Goal: Task Accomplishment & Management: Complete application form

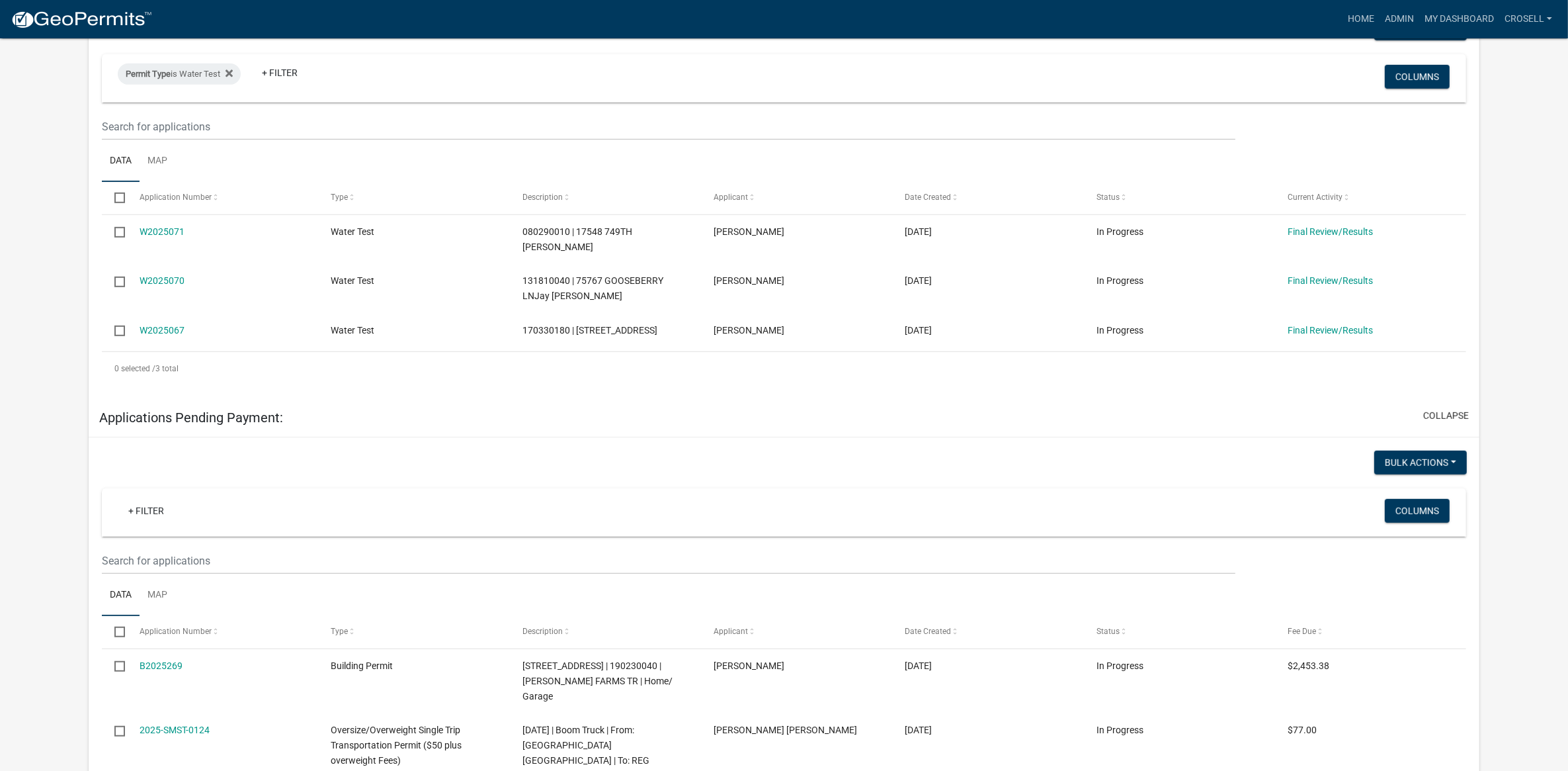
scroll to position [993, 0]
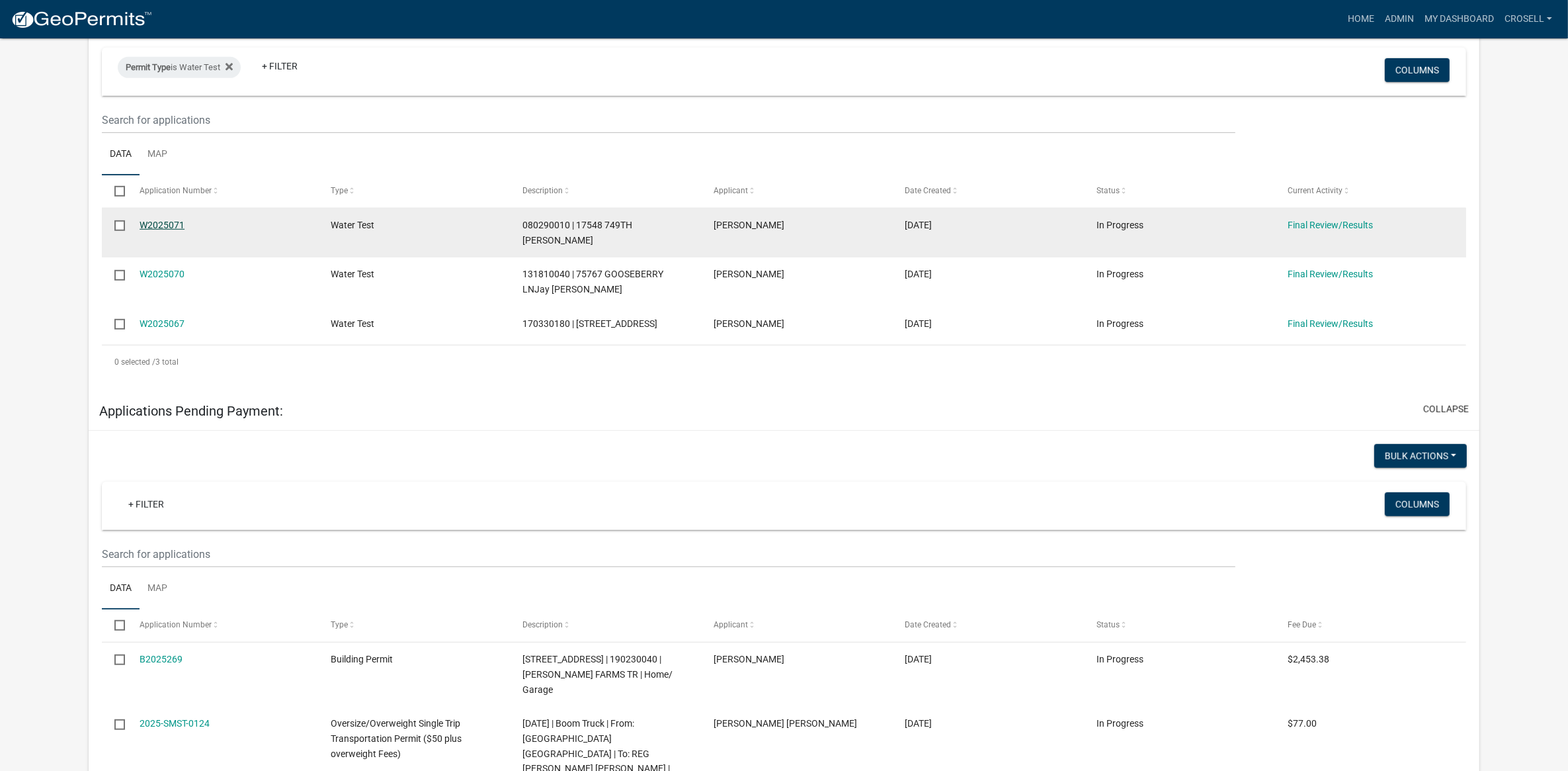
click at [170, 220] on link "W2025071" at bounding box center [161, 225] width 45 height 11
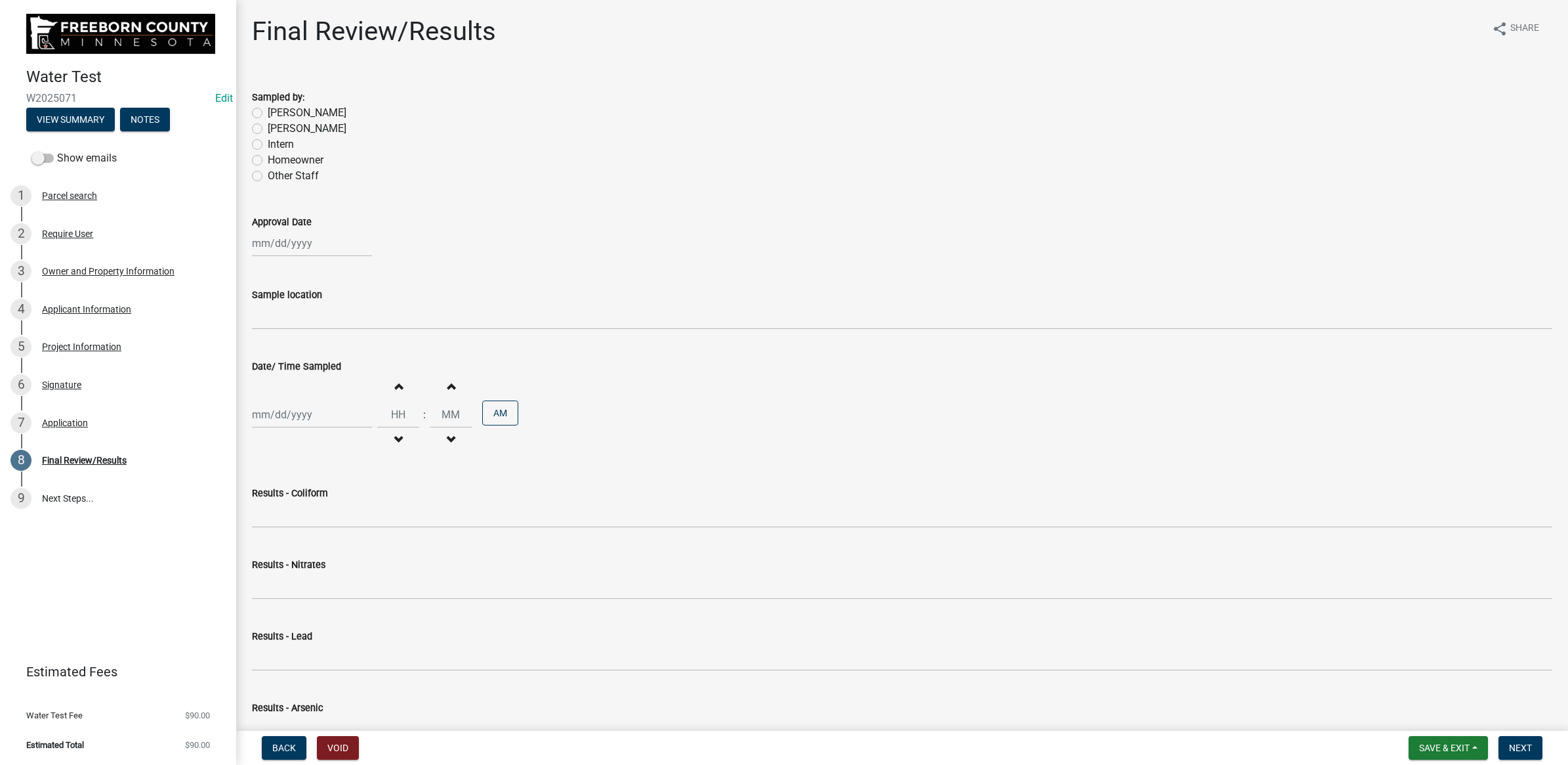
click at [268, 112] on label "[PERSON_NAME]" at bounding box center [307, 113] width 79 height 16
click at [268, 112] on input "[PERSON_NAME]" at bounding box center [272, 109] width 9 height 9
radio input "true"
click at [345, 333] on wm-data-entity-input "Sample location" at bounding box center [902, 304] width 1301 height 72
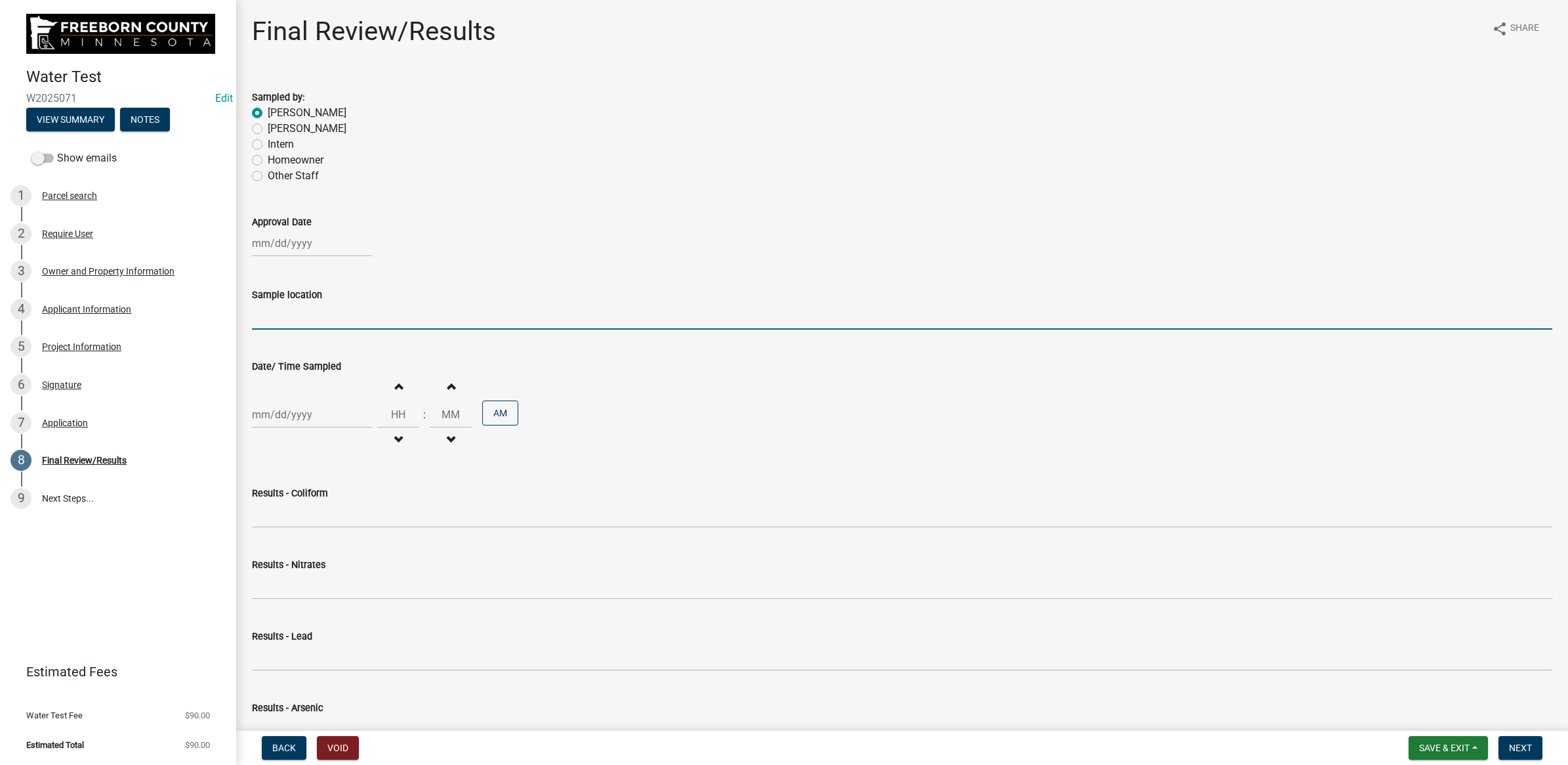
click at [361, 320] on input "Sample location" at bounding box center [902, 316] width 1301 height 27
type input "kitchen / spigot"
select select "8"
select select "2025"
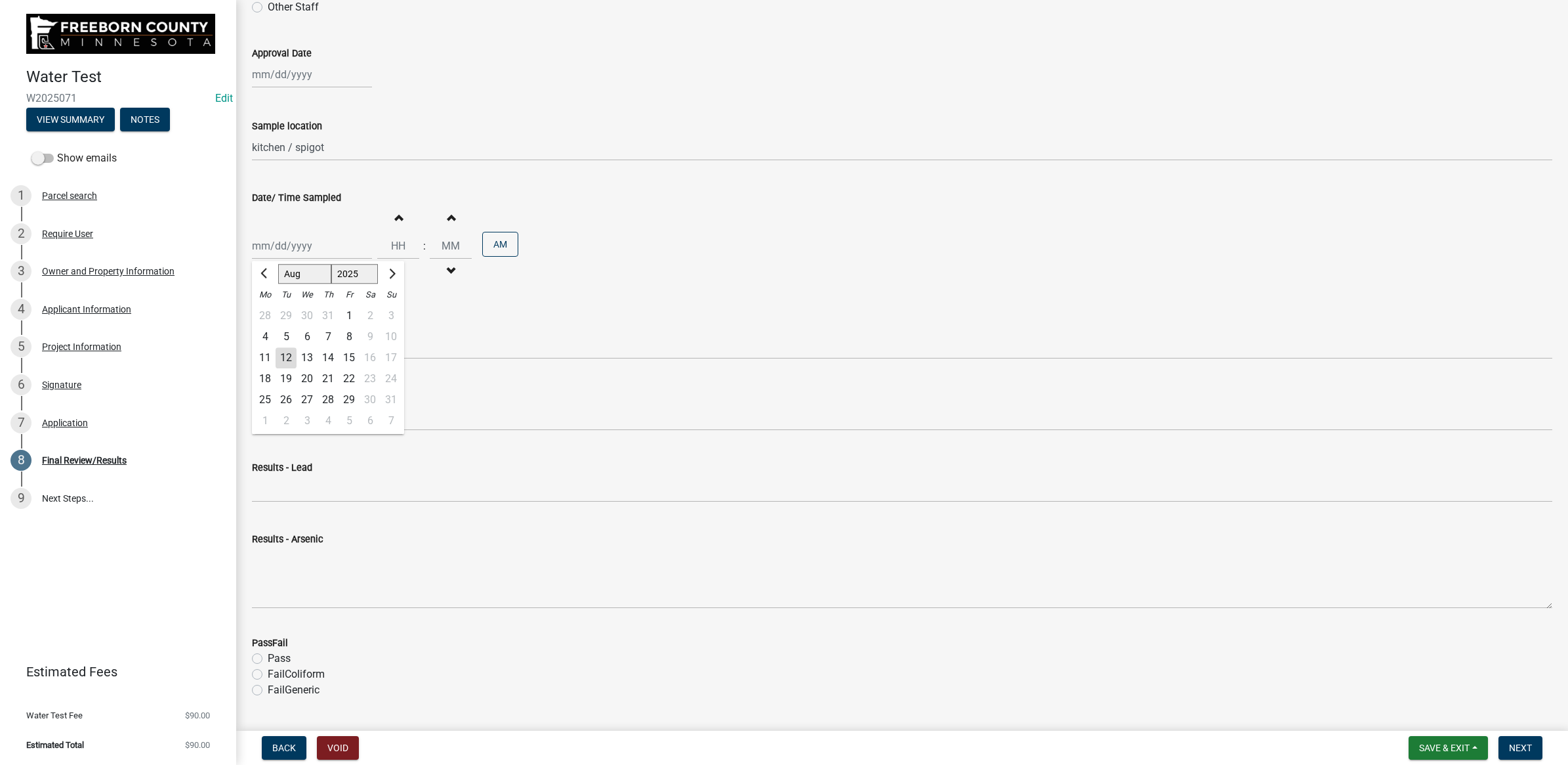
scroll to position [129, 0]
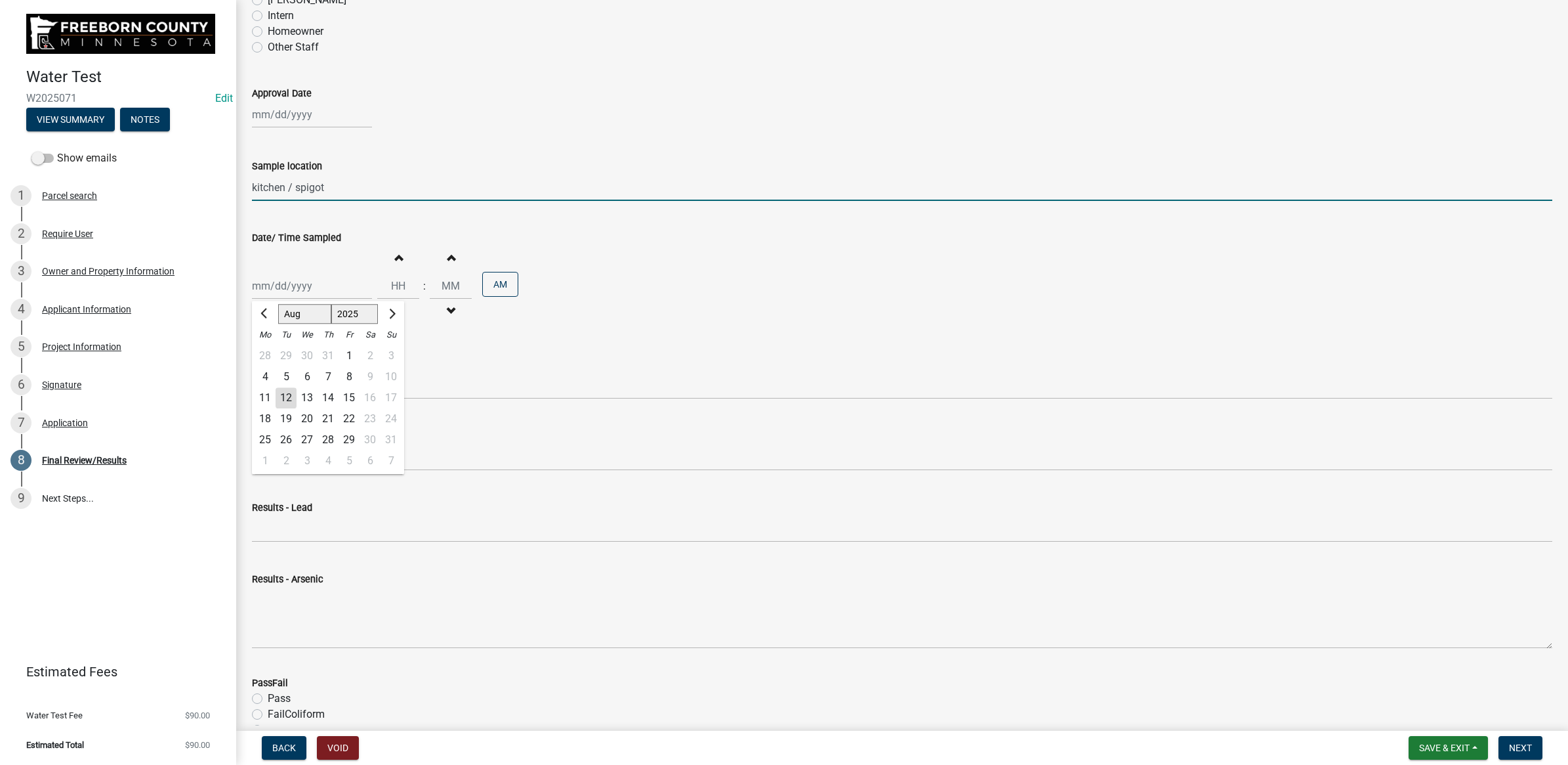
click at [720, 191] on input "kitchen / spigot" at bounding box center [902, 187] width 1301 height 27
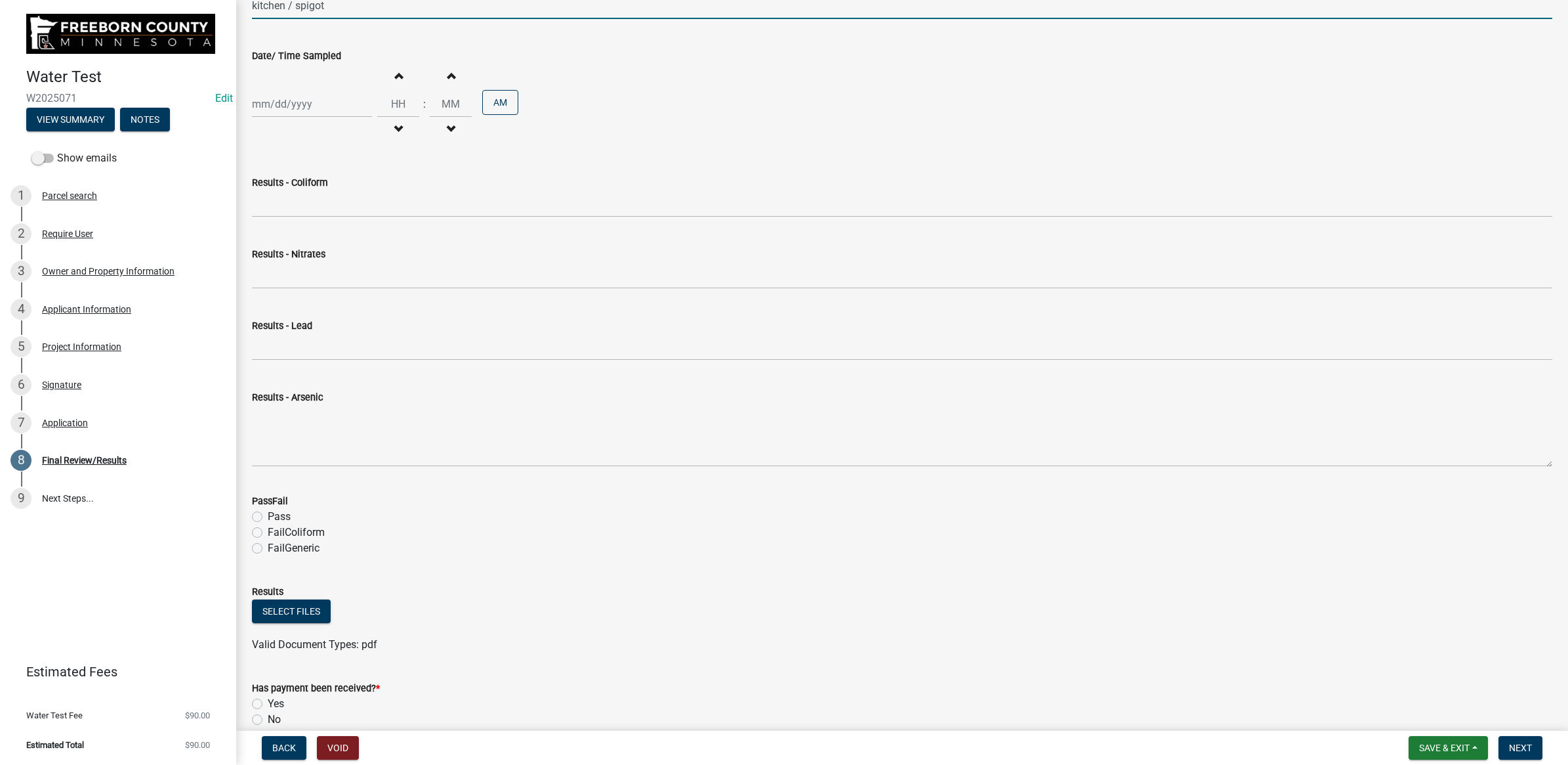
scroll to position [374, 0]
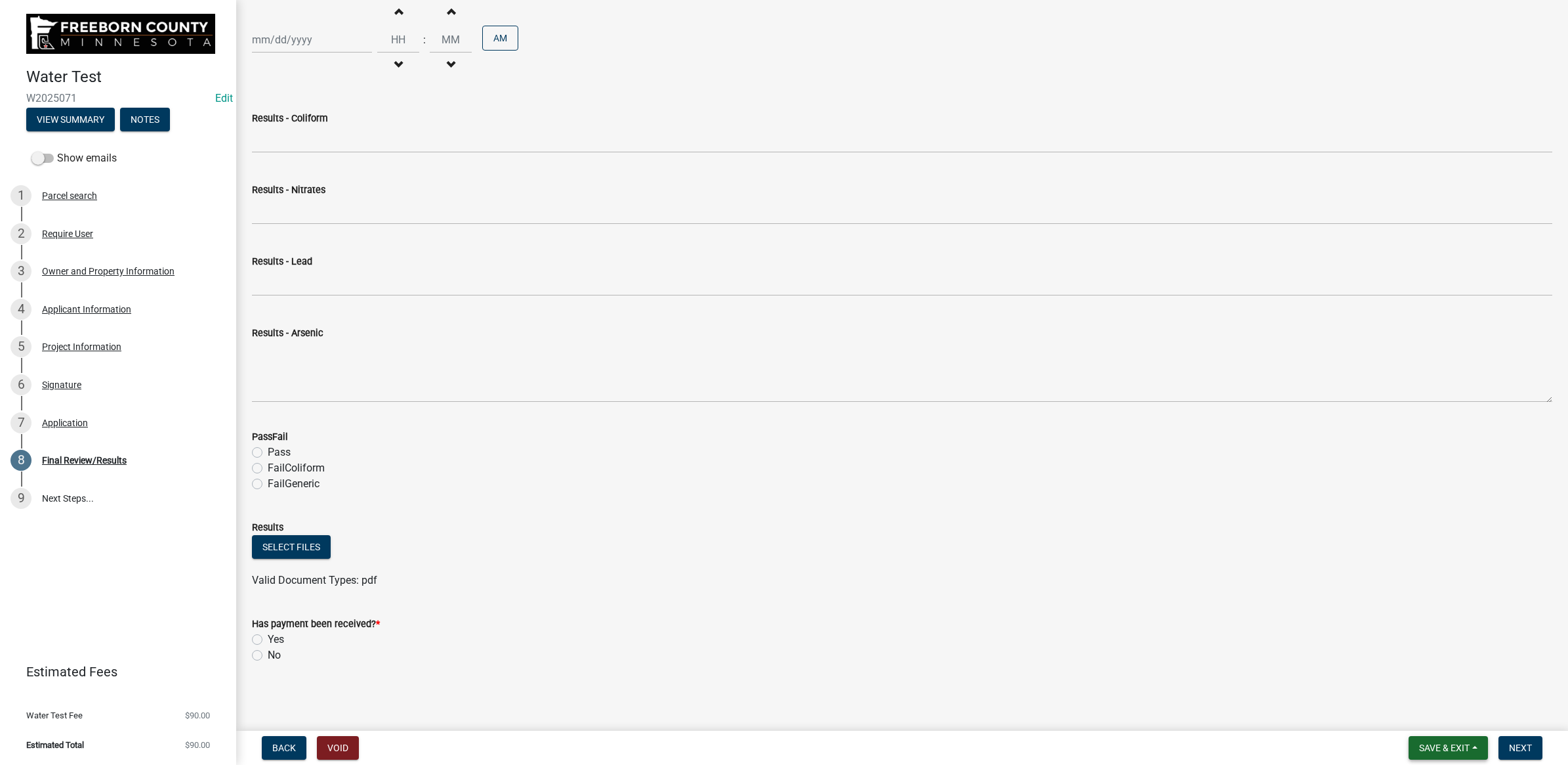
click at [1432, 742] on span "Save & Exit" at bounding box center [1444, 747] width 51 height 10
click at [1434, 680] on button "Save" at bounding box center [1435, 682] width 105 height 31
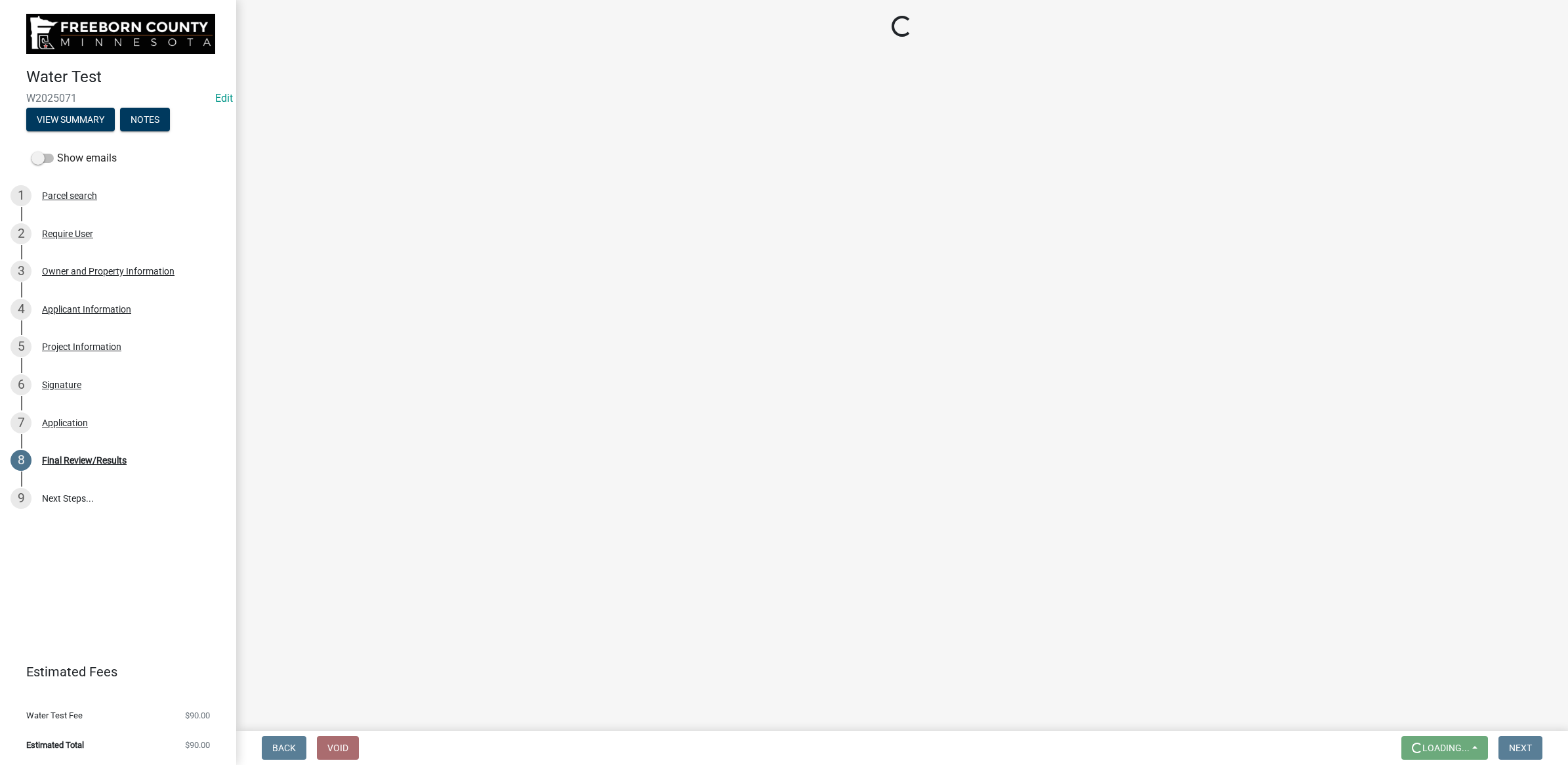
scroll to position [0, 0]
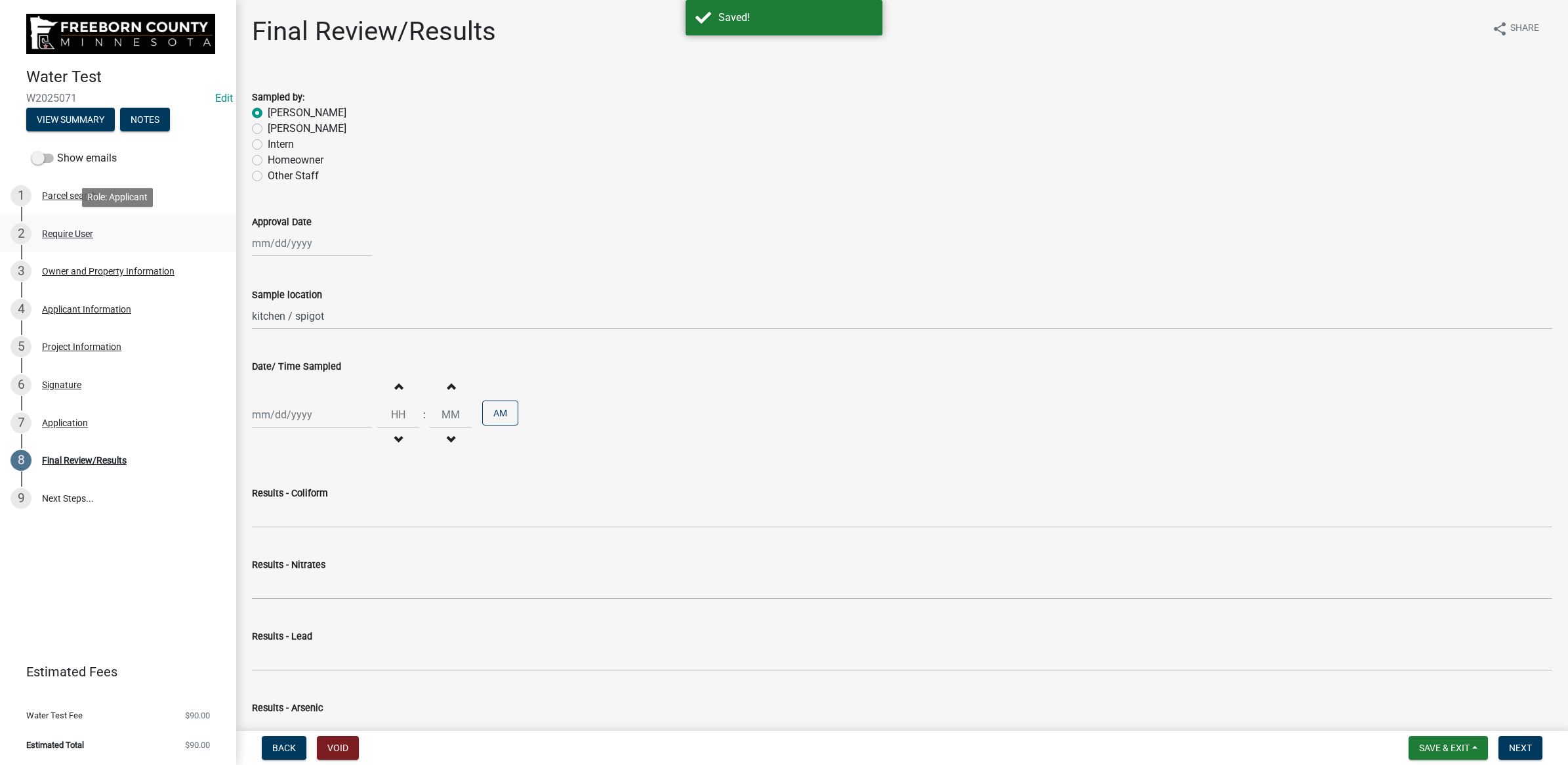
click at [72, 233] on div "Require User" at bounding box center [68, 233] width 52 height 9
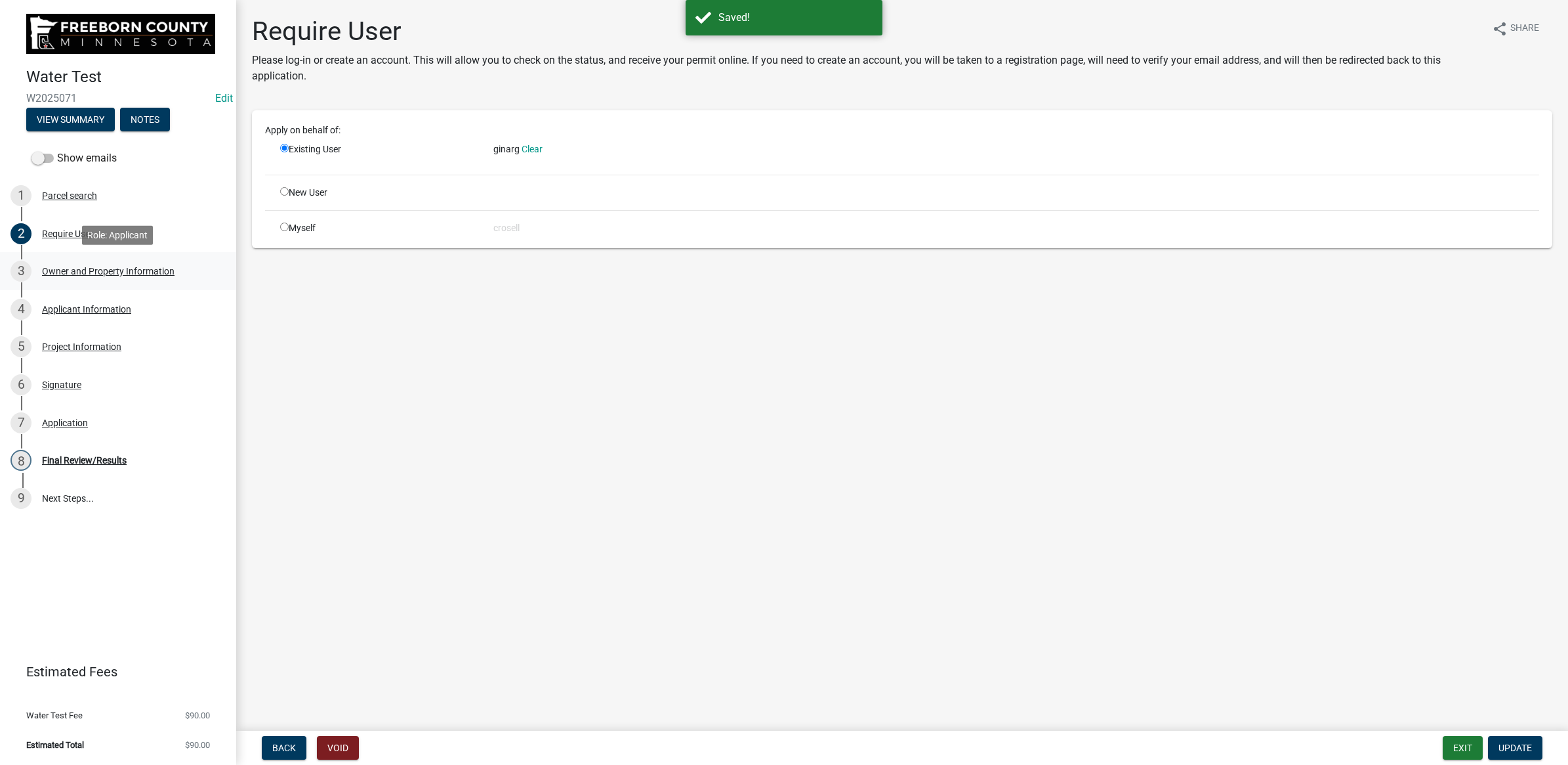
click at [93, 272] on div "Owner and Property Information" at bounding box center [108, 271] width 133 height 9
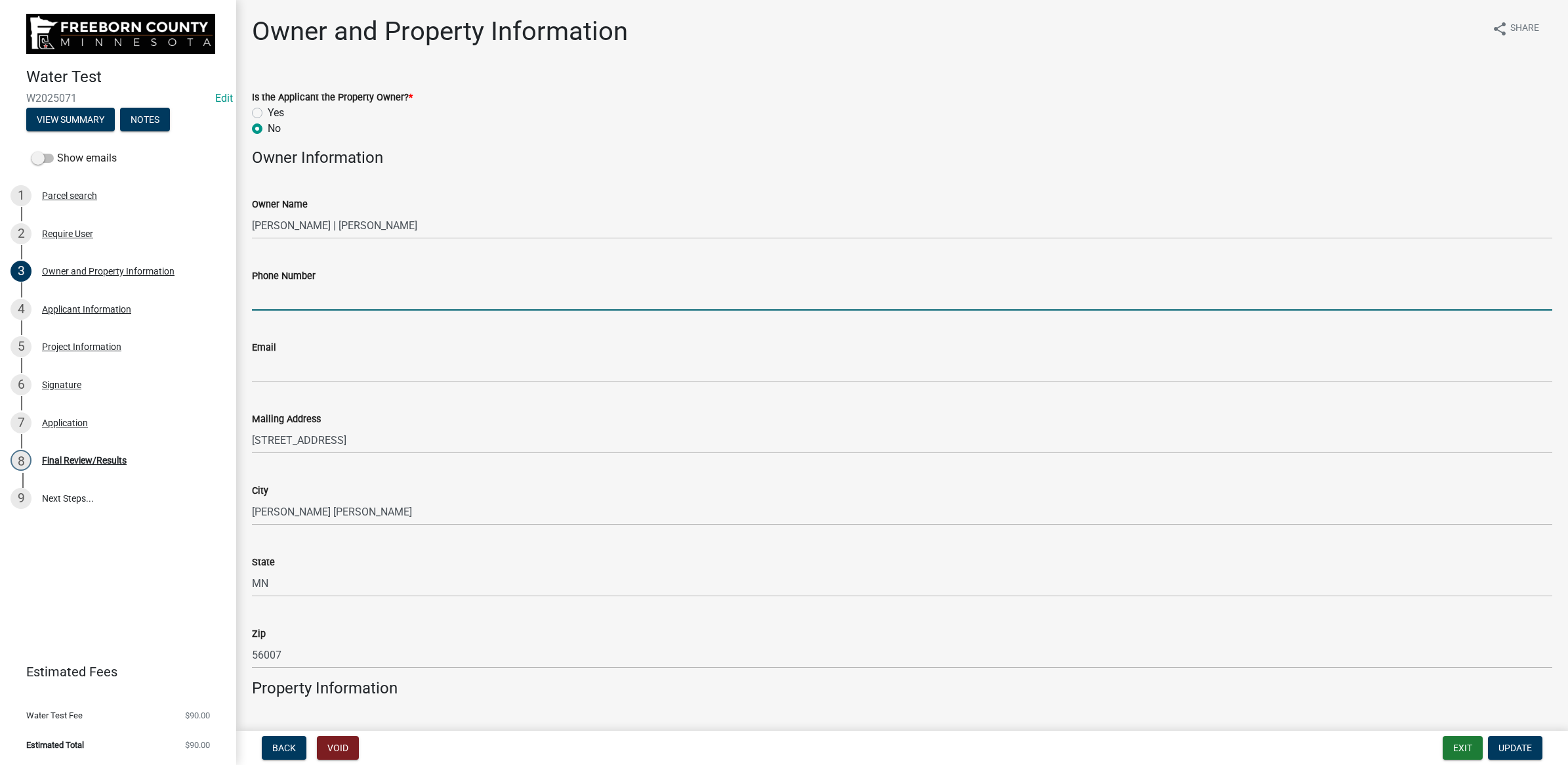
click at [353, 290] on input "Phone Number" at bounding box center [902, 296] width 1301 height 27
click at [269, 349] on label "Email" at bounding box center [264, 347] width 24 height 9
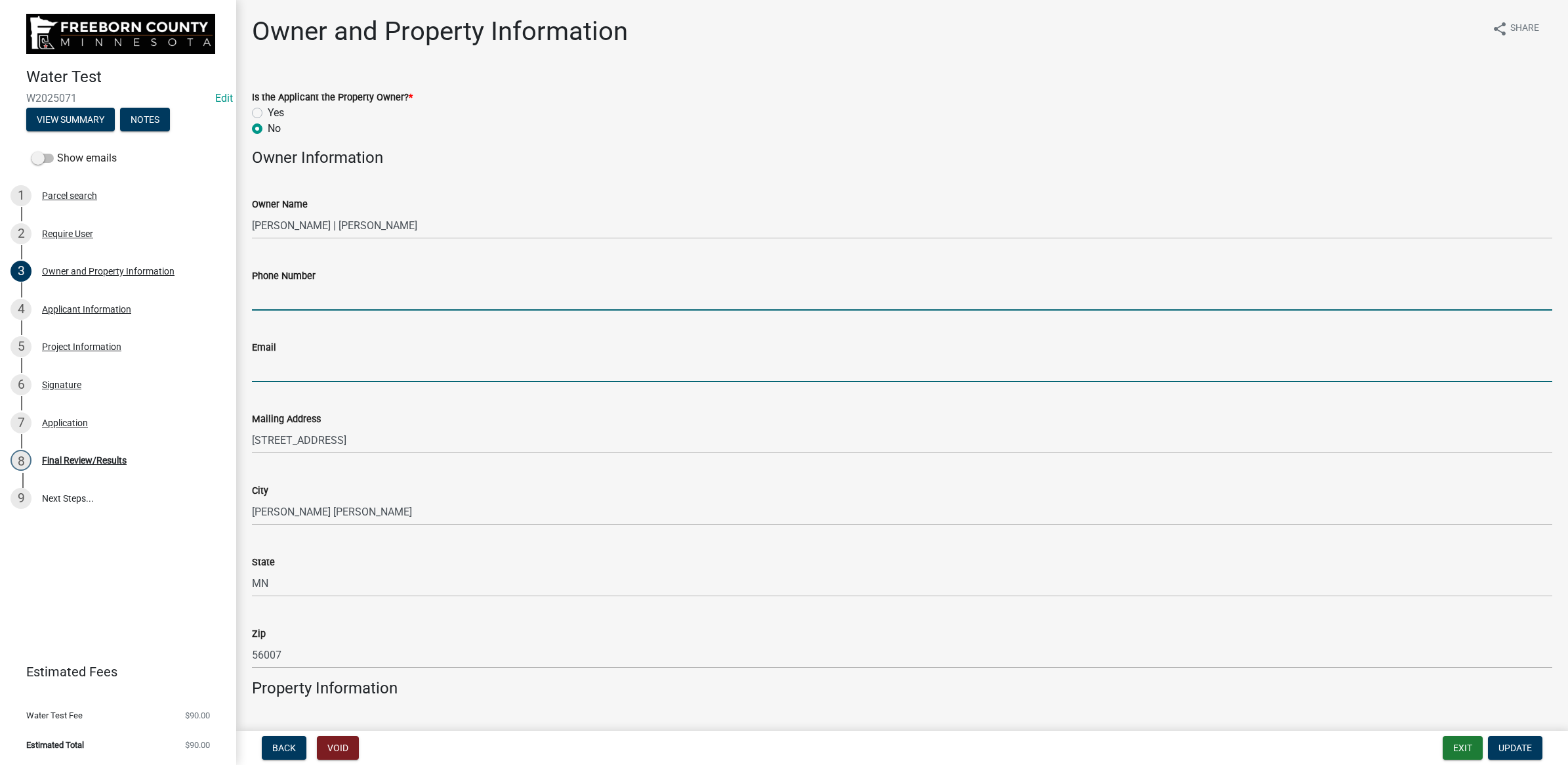
click at [269, 355] on input "Email" at bounding box center [902, 368] width 1301 height 27
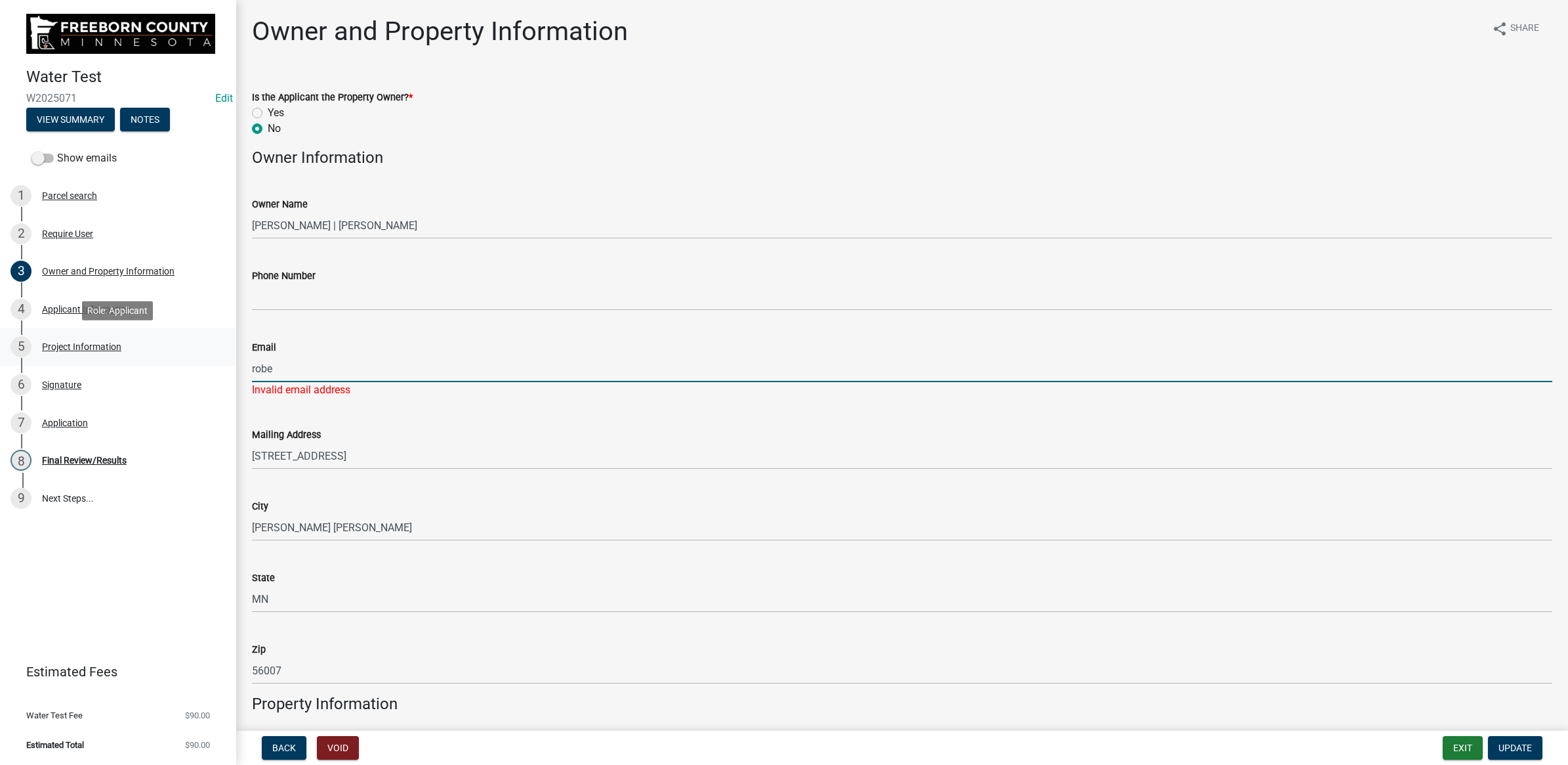
drag, startPoint x: 365, startPoint y: 363, endPoint x: 225, endPoint y: 364, distance: 140.0
click at [226, 364] on div "Water Test W2025071 Edit View Summary Notes Show emails 1 Parcel search 2 Requi…" at bounding box center [784, 382] width 1568 height 765
paste input "[PERSON_NAME][EMAIL_ADDRESS][DOMAIN_NAME]"
type input "[PERSON_NAME][EMAIL_ADDRESS][DOMAIN_NAME]"
click at [596, 473] on wm-data-entity-input-list "Is the Applicant the Property Owner? * Yes No Owner Information Owner Name [PER…" at bounding box center [902, 649] width 1301 height 1152
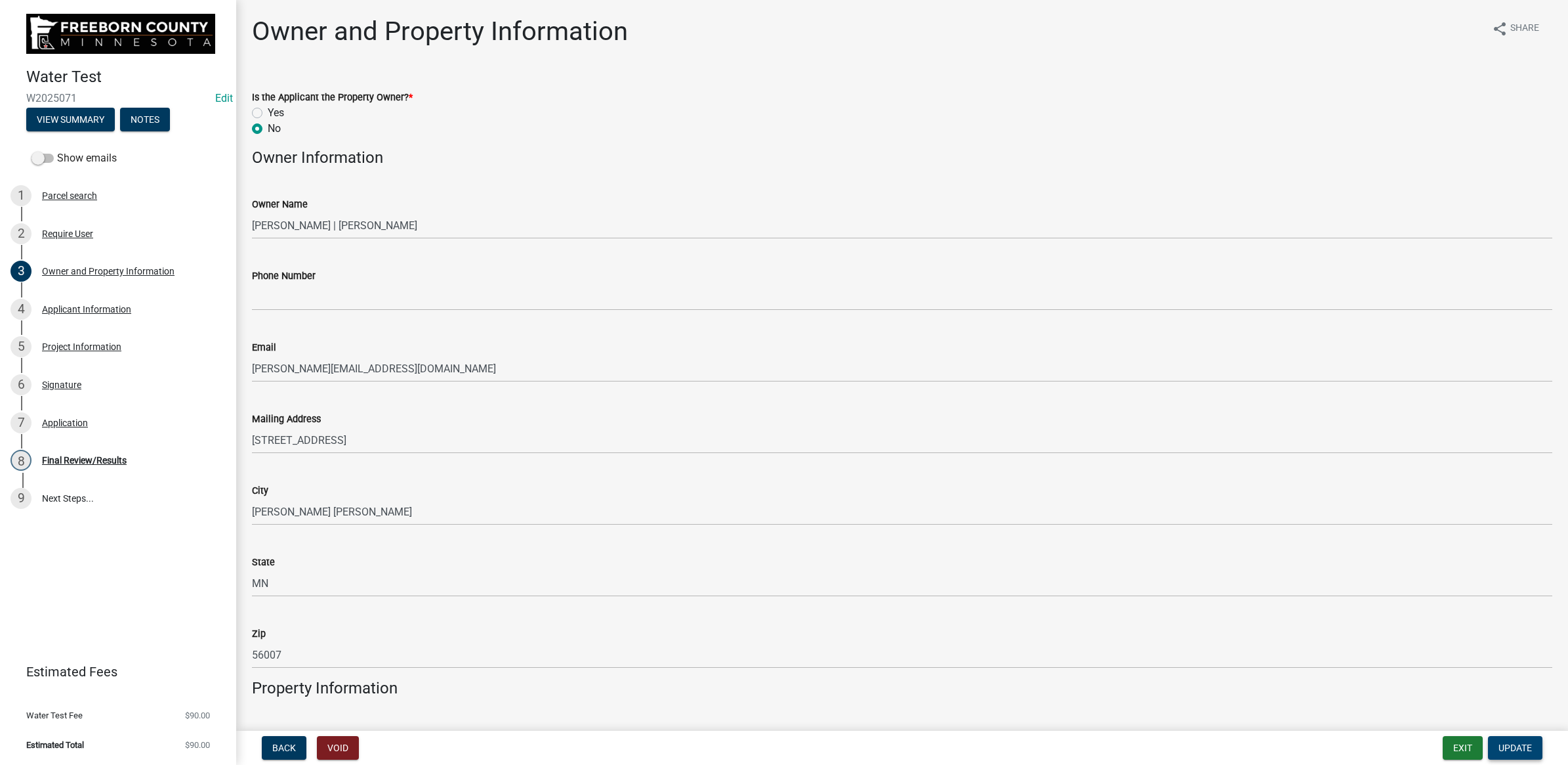
click at [1496, 749] on button "Update" at bounding box center [1516, 747] width 55 height 23
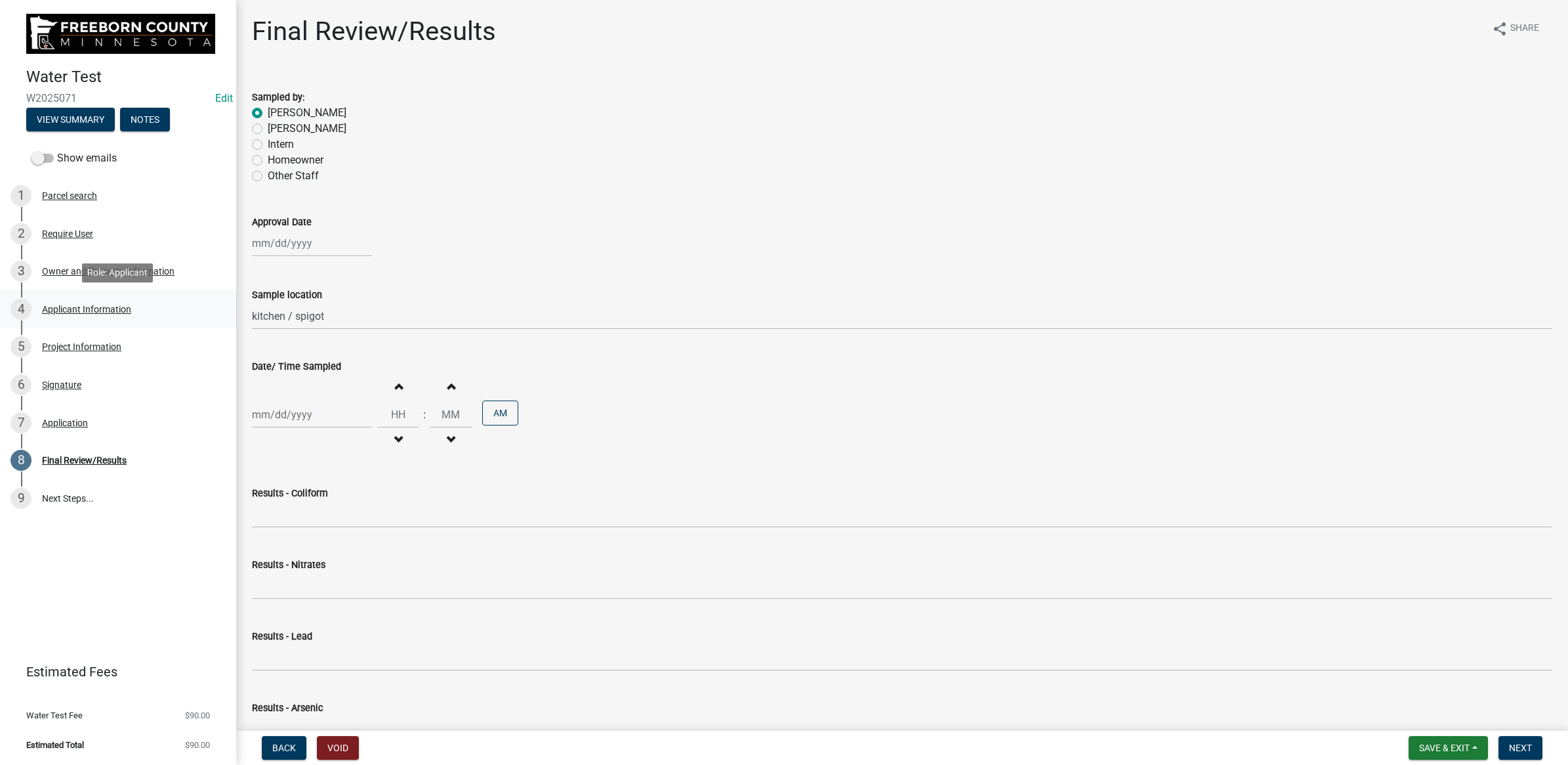
click at [133, 307] on div "4 Applicant Information" at bounding box center [113, 309] width 204 height 21
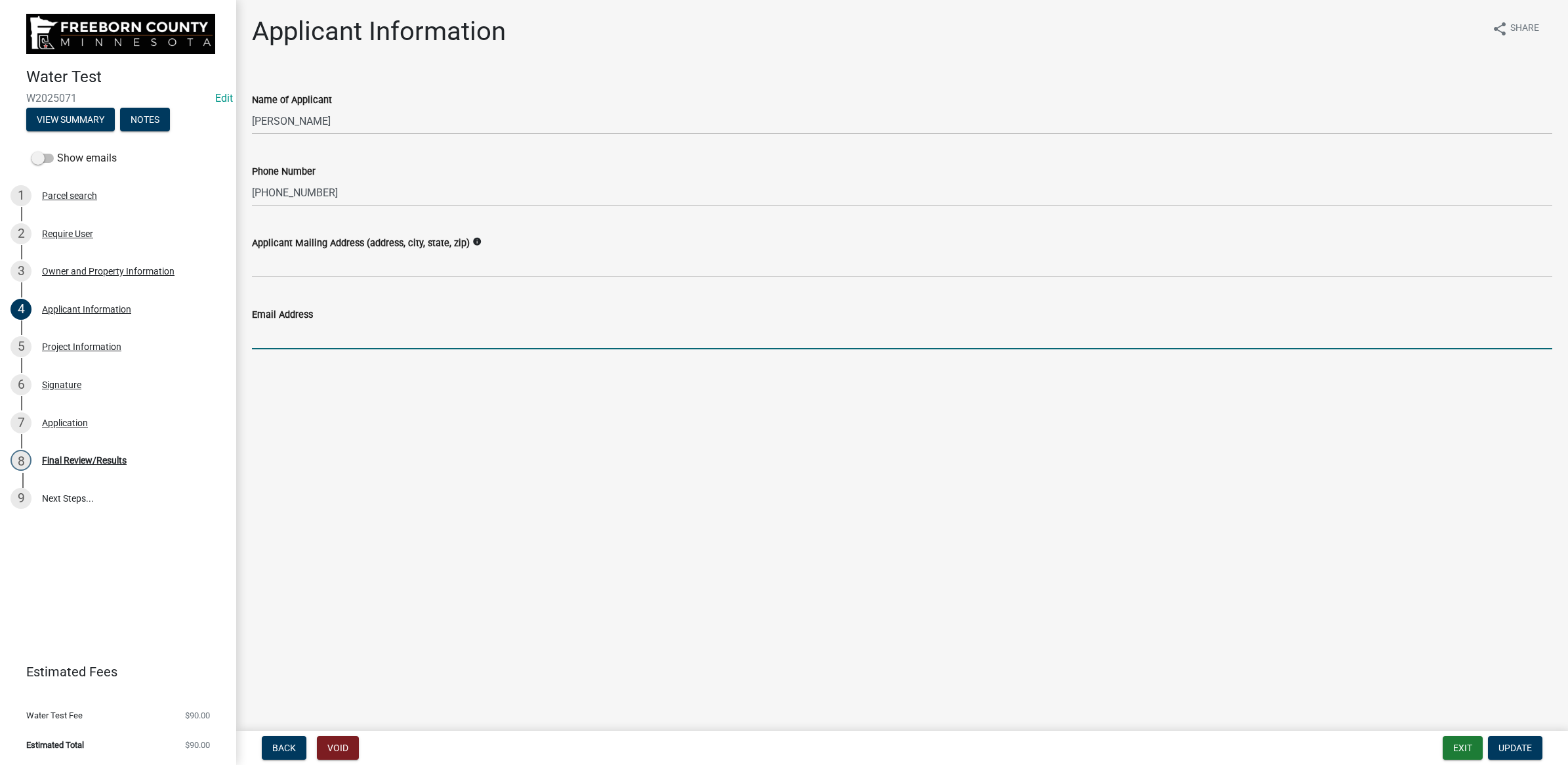
click at [472, 322] on input "Email Address" at bounding box center [902, 335] width 1301 height 27
type input "[PERSON_NAME][EMAIL_ADDRESS][DOMAIN_NAME]"
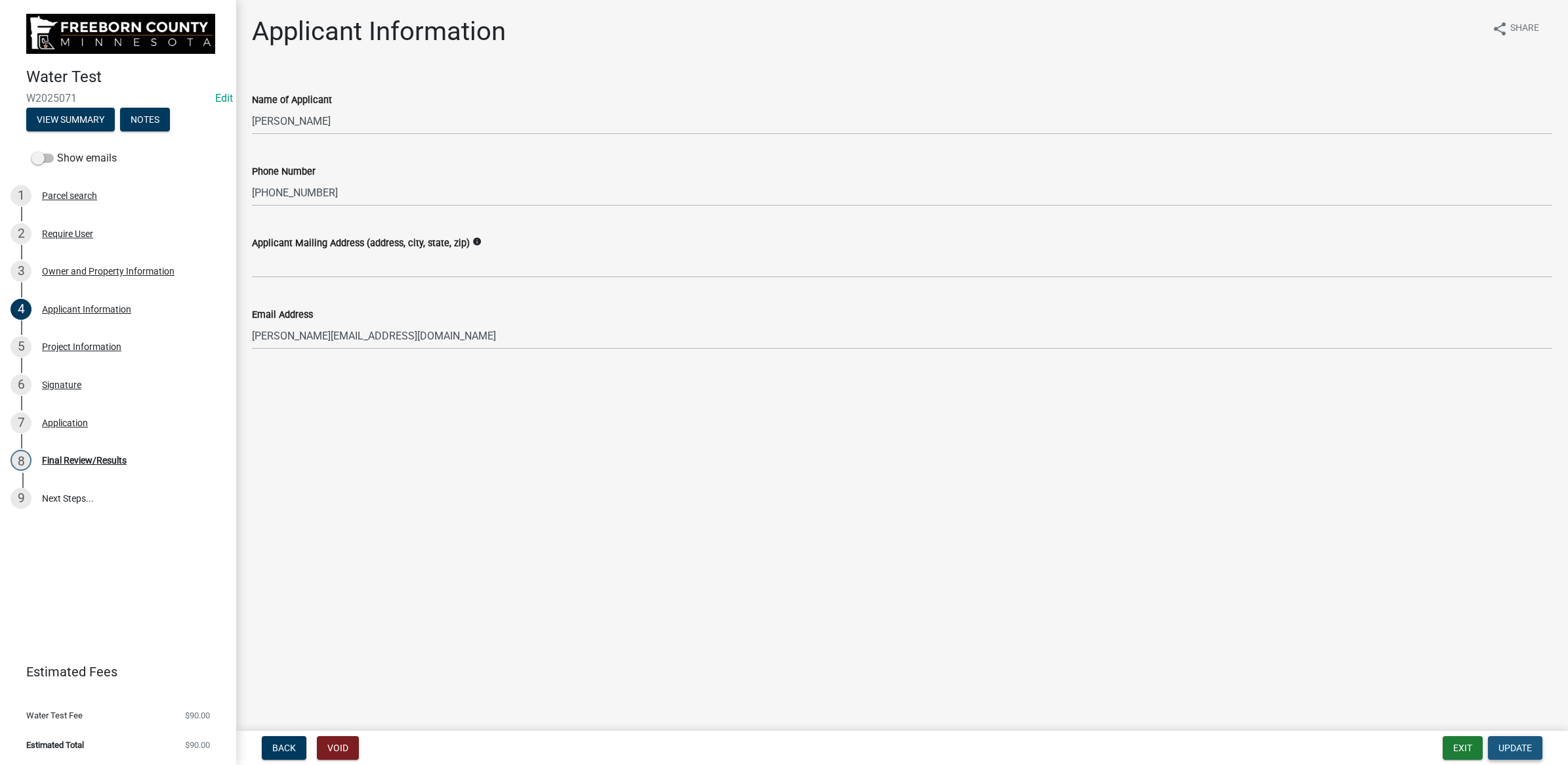
click at [1493, 742] on button "Update" at bounding box center [1516, 747] width 55 height 23
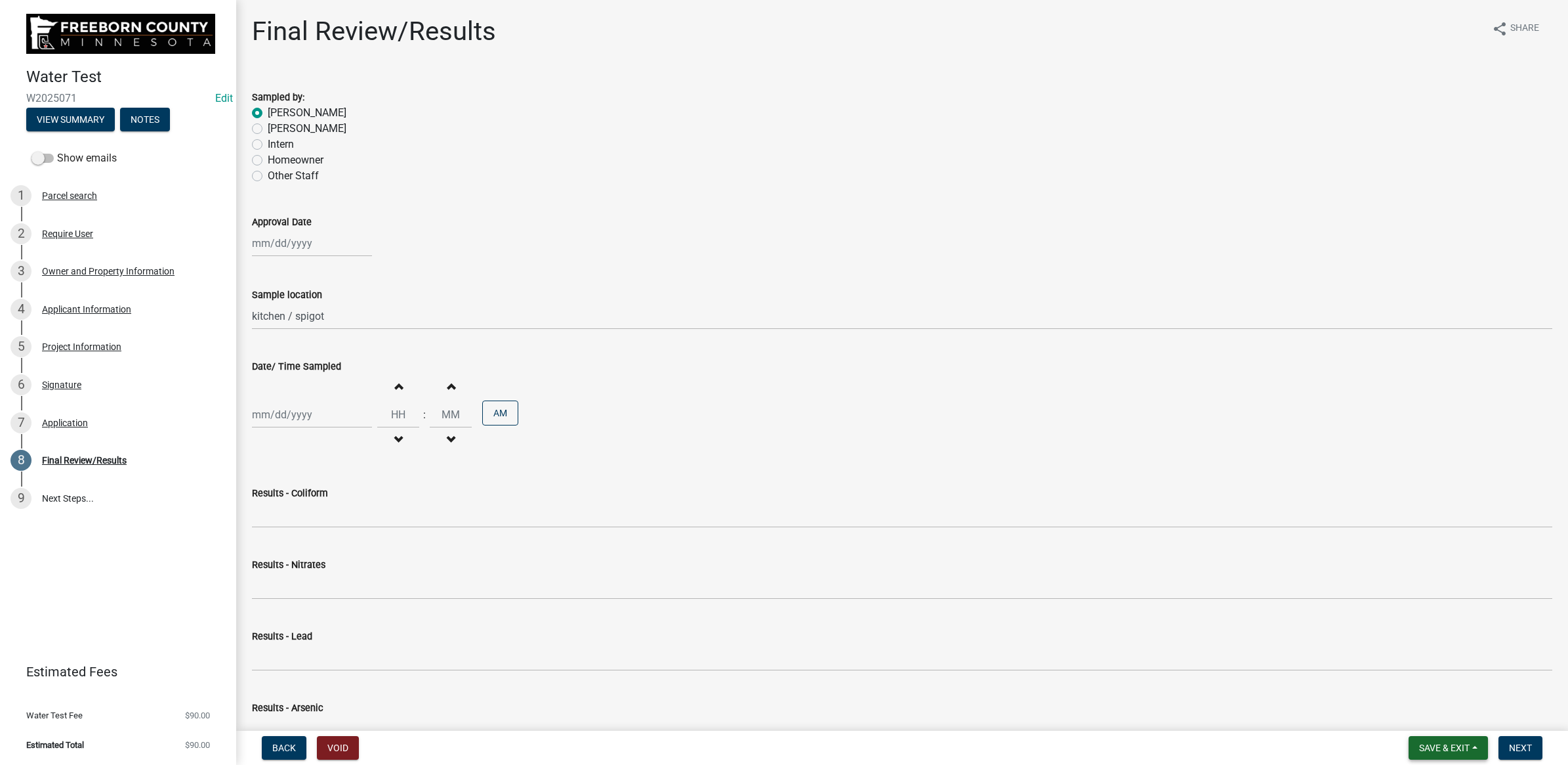
click at [1426, 749] on span "Save & Exit" at bounding box center [1444, 747] width 51 height 10
click at [1435, 721] on button "Save & Exit" at bounding box center [1435, 713] width 105 height 31
